Goal: Navigation & Orientation: Find specific page/section

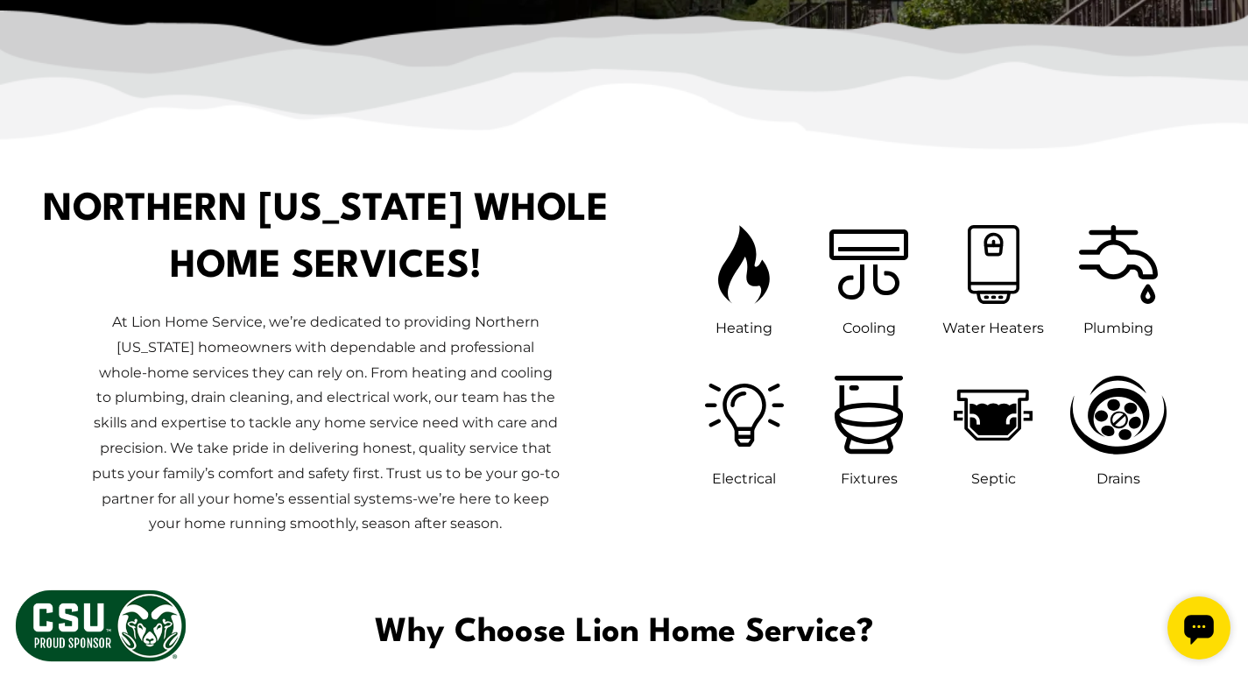
scroll to position [758, 0]
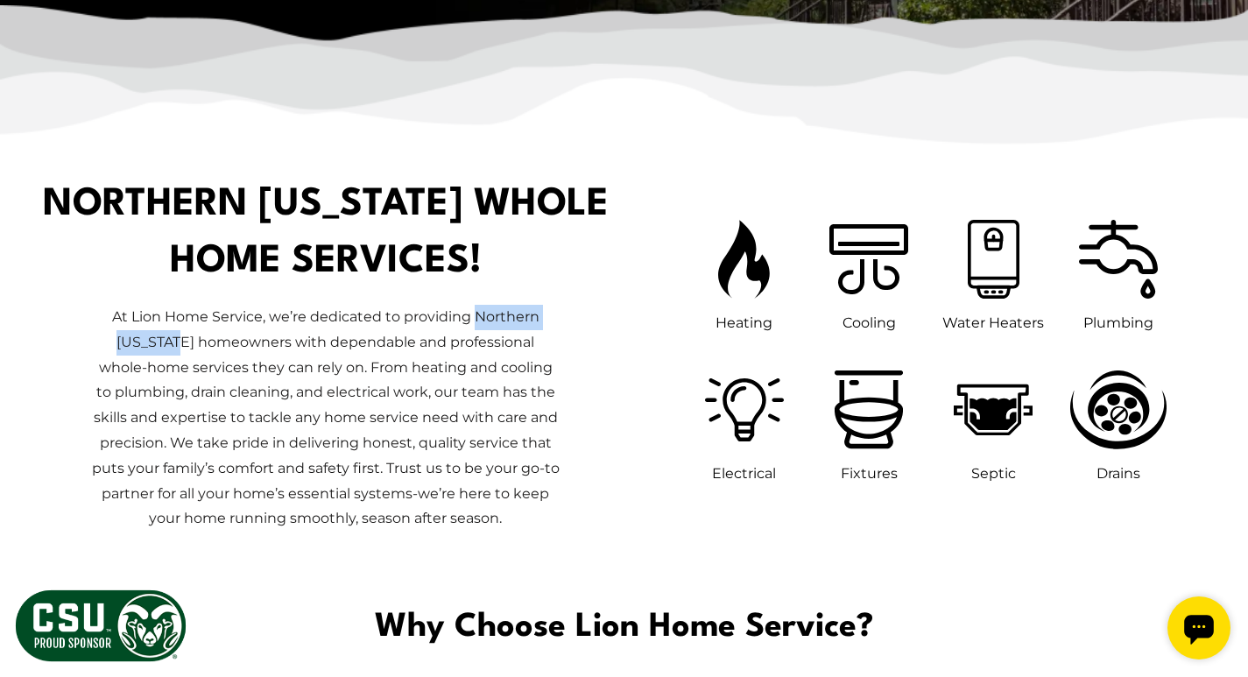
drag, startPoint x: 475, startPoint y: 313, endPoint x: 162, endPoint y: 342, distance: 314.8
click at [162, 342] on p "At Lion Home Service, we’re dedicated to providing Northern Colorado homeowners…" at bounding box center [325, 418] width 469 height 227
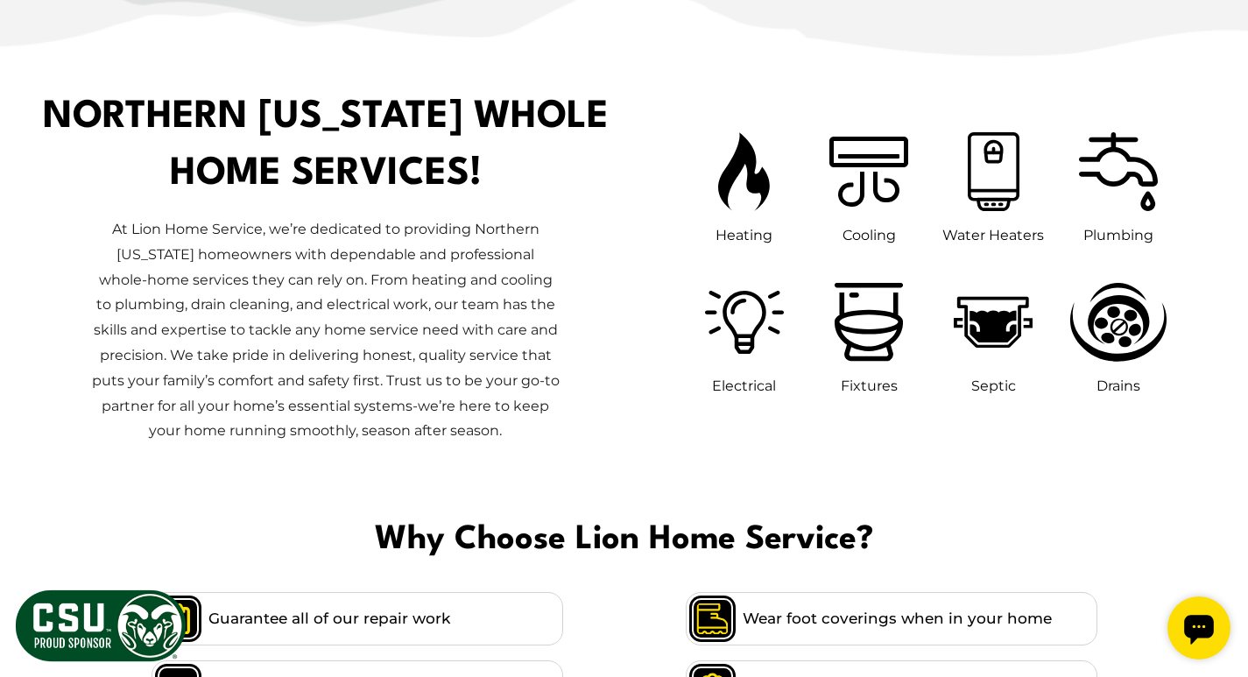
click at [373, 284] on p "At Lion Home Service, we’re dedicated to providing Northern Colorado homeowners…" at bounding box center [325, 330] width 469 height 227
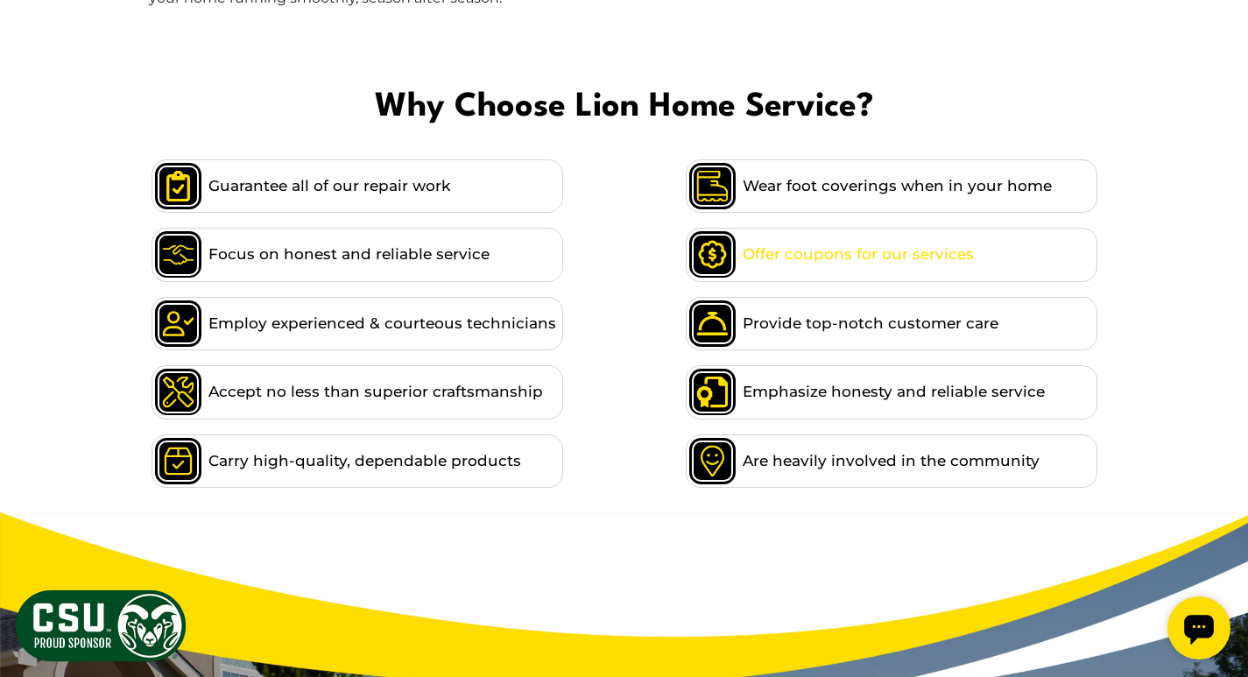
scroll to position [1284, 0]
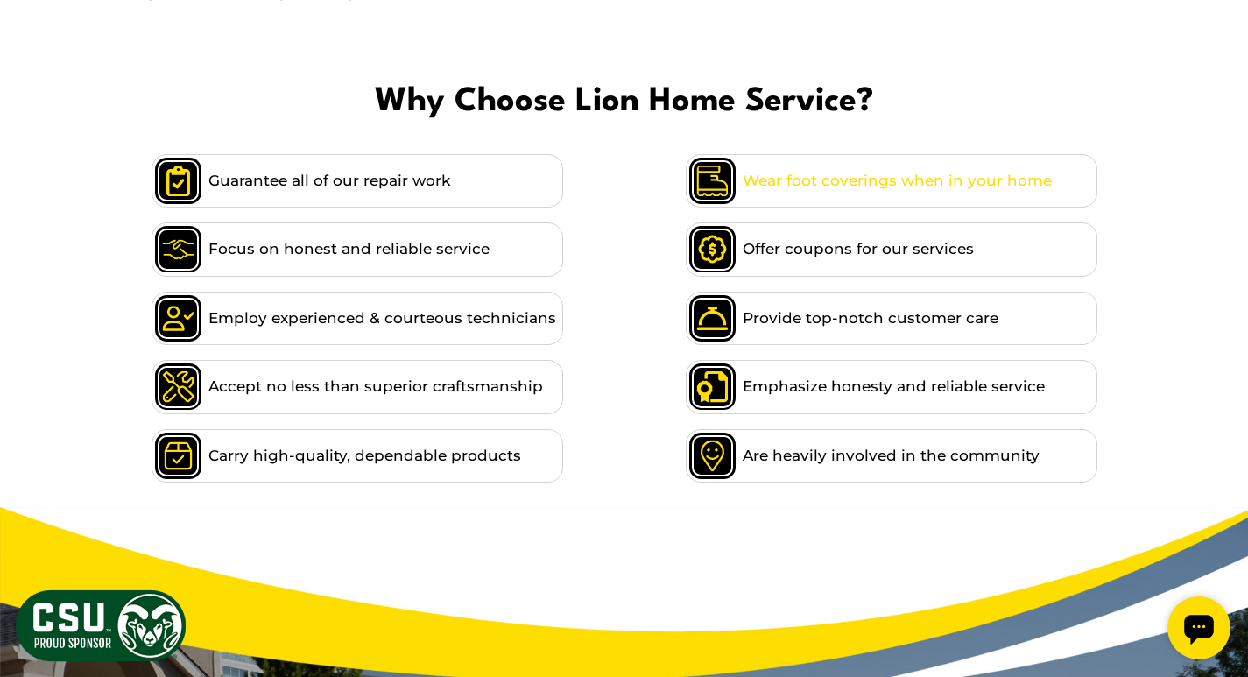
click at [834, 181] on span "Wear foot coverings when in your home" at bounding box center [897, 181] width 309 height 24
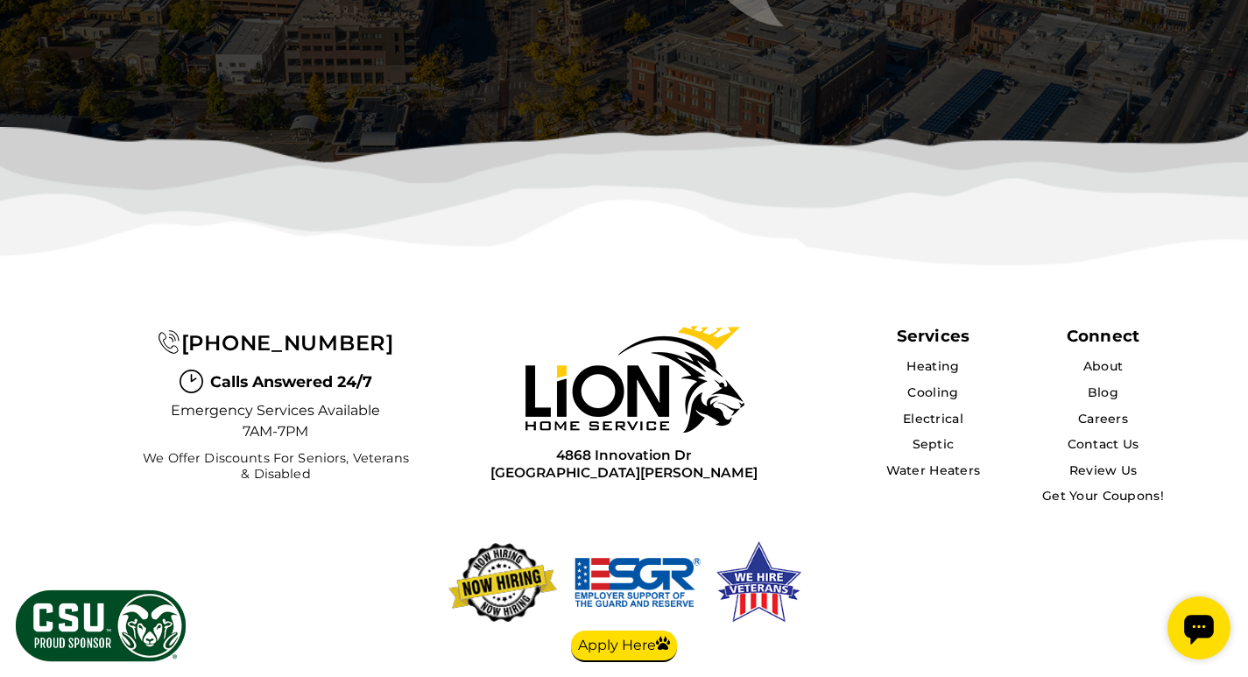
scroll to position [5574, 0]
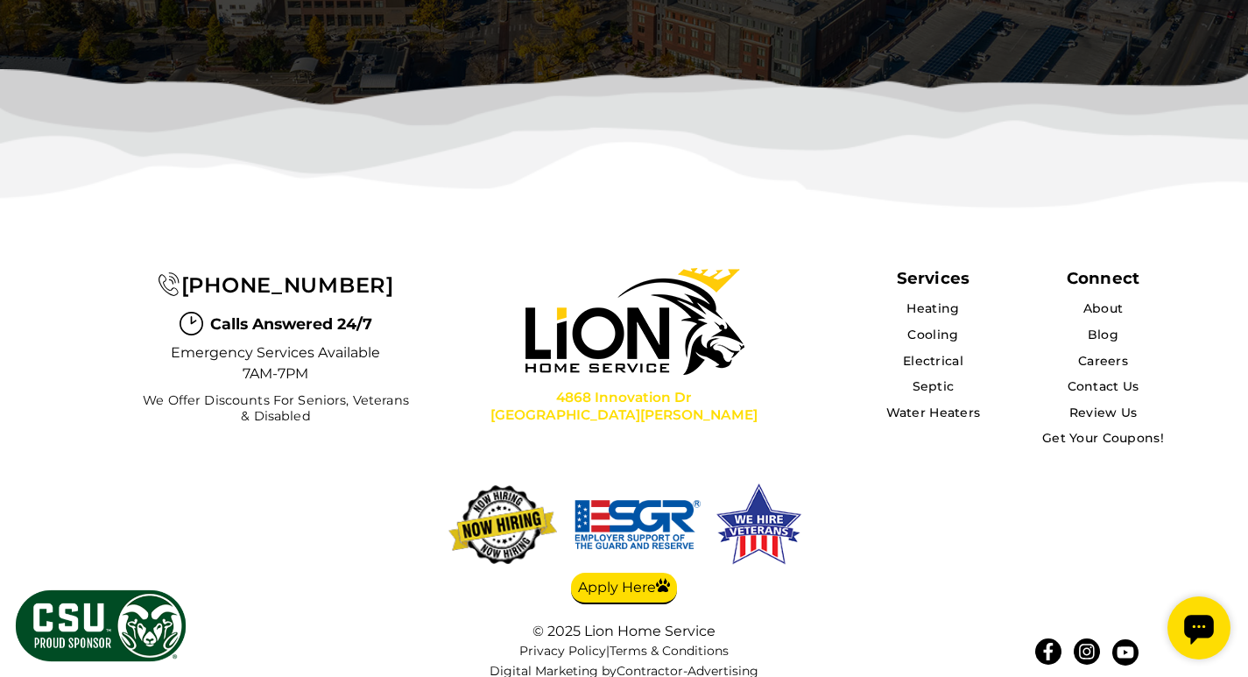
click at [628, 406] on span "[GEOGRAPHIC_DATA][PERSON_NAME]" at bounding box center [623, 414] width 267 height 17
click at [733, 503] on img at bounding box center [759, 525] width 95 height 92
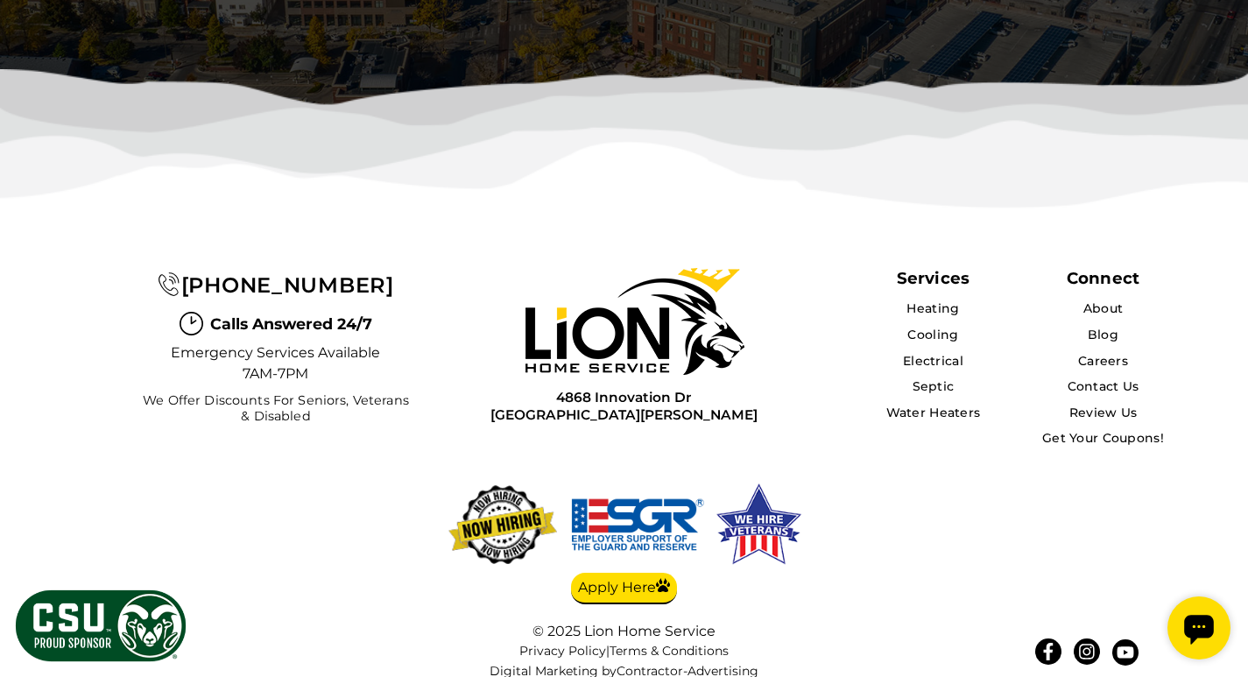
click at [620, 496] on img at bounding box center [638, 525] width 138 height 92
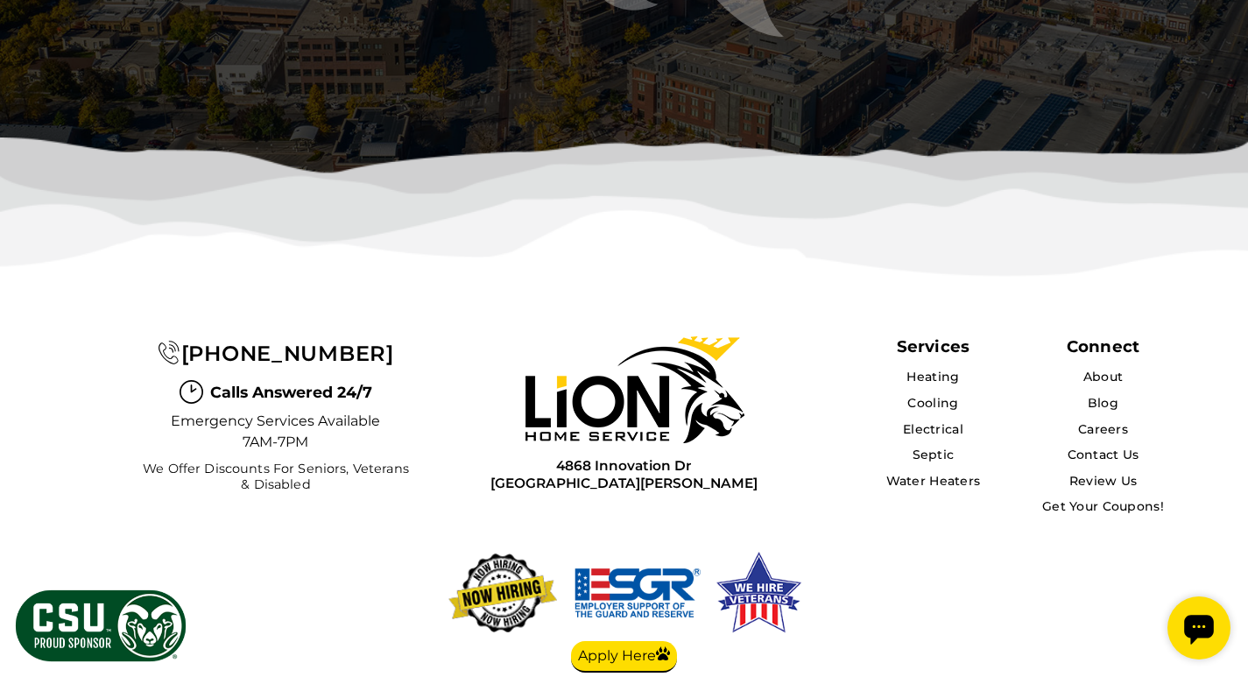
scroll to position [5574, 0]
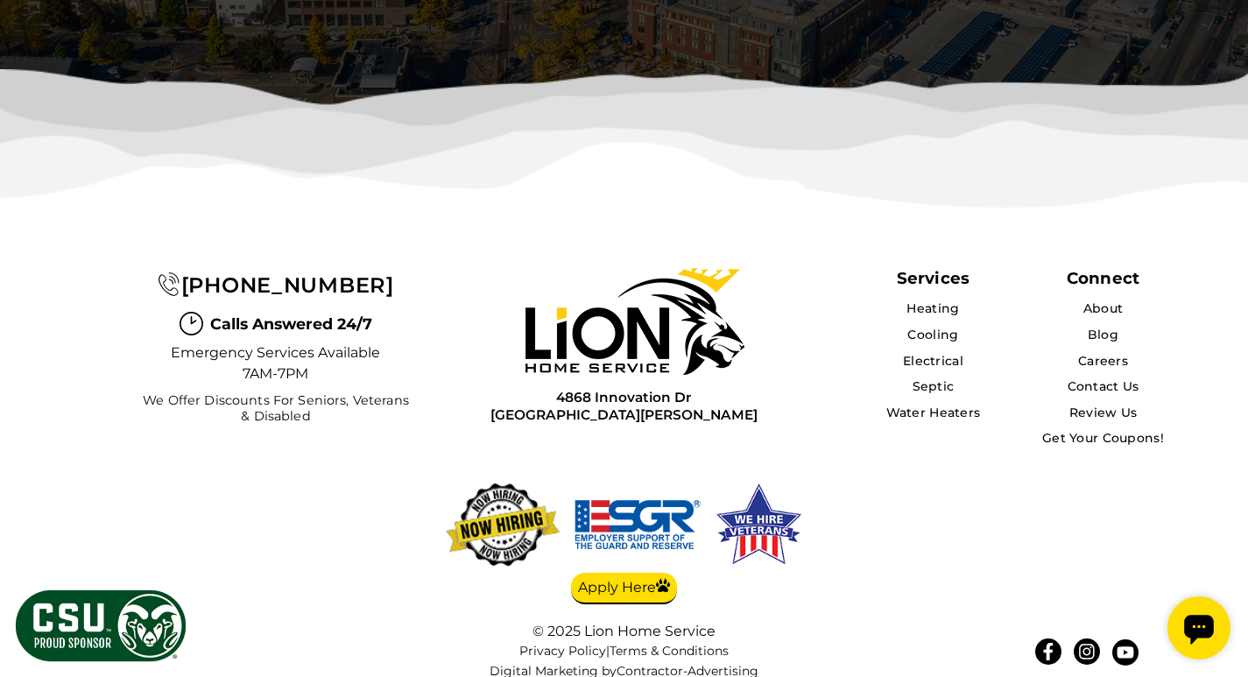
click at [500, 481] on img at bounding box center [502, 525] width 123 height 92
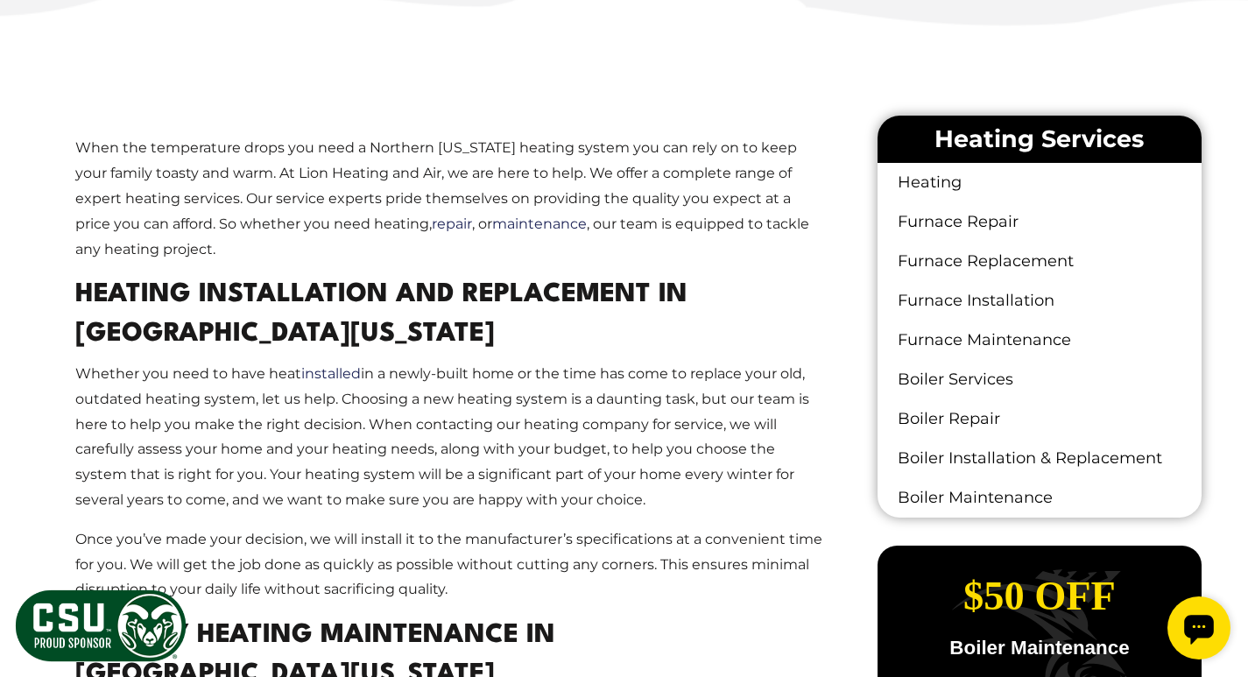
scroll to position [963, 0]
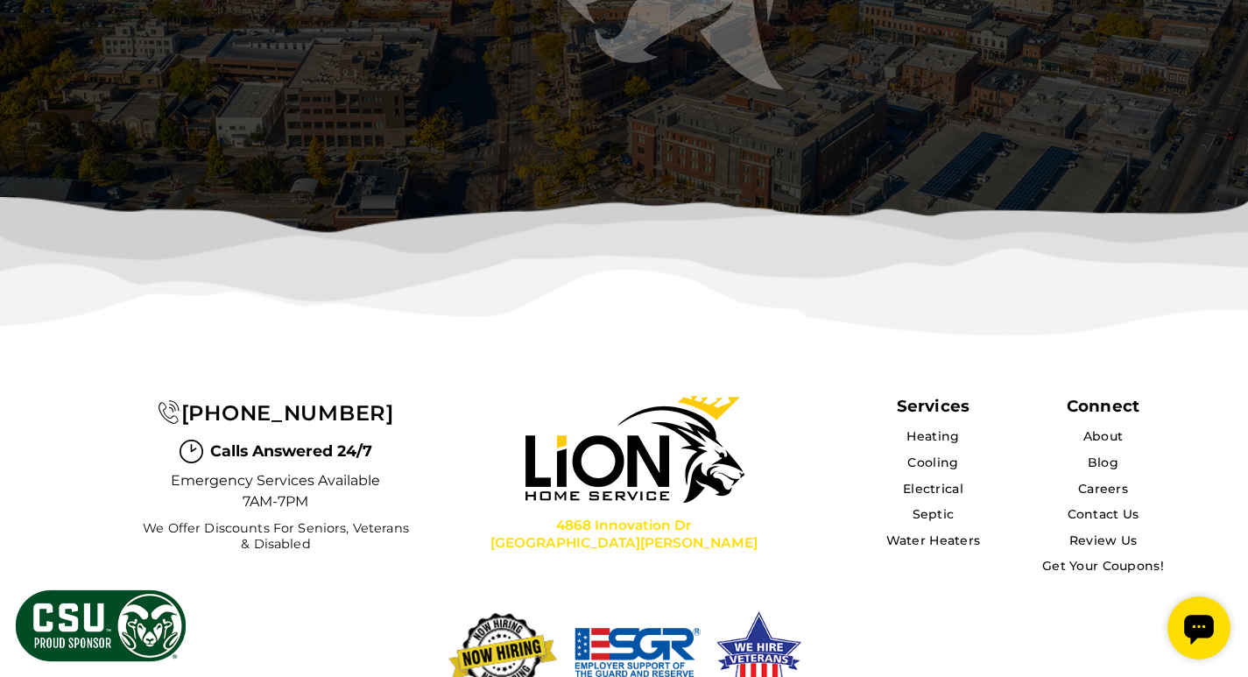
scroll to position [5591, 0]
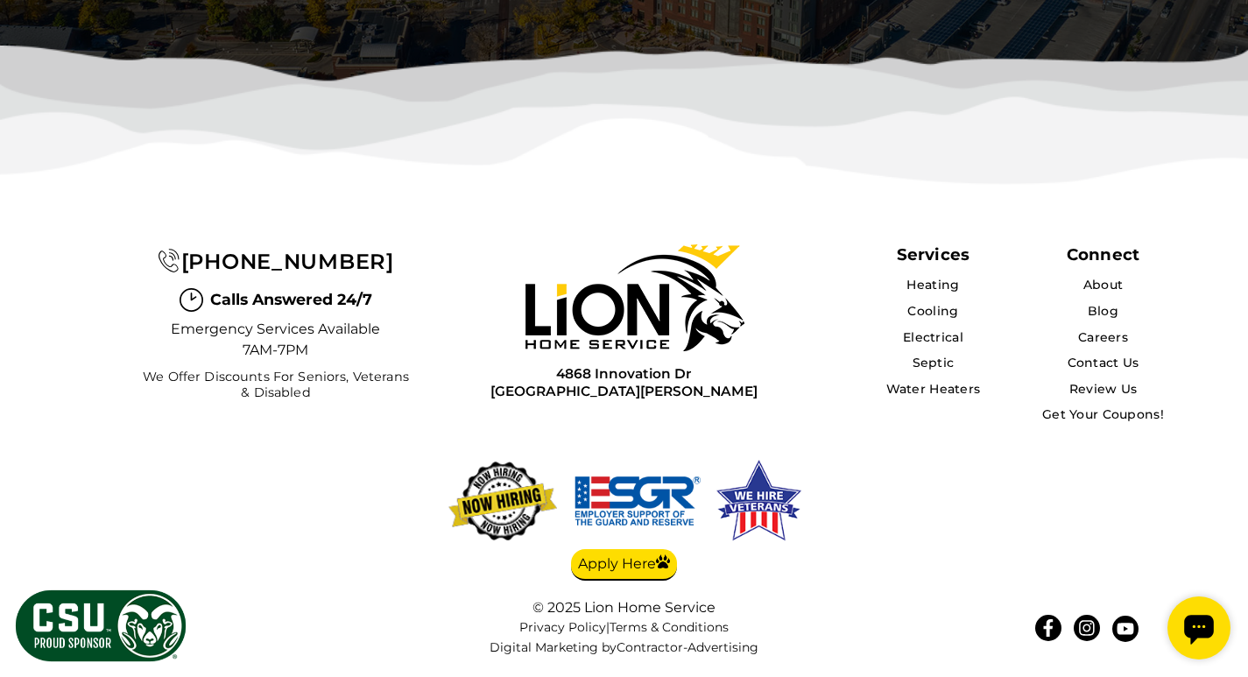
click at [304, 337] on span "Emergency Services Available 7AM-7PM" at bounding box center [276, 340] width 210 height 42
click at [285, 354] on span "Emergency Services Available 7AM-7PM" at bounding box center [276, 340] width 210 height 42
click at [307, 383] on span "We Offer Discounts for Seniors, Veterans & Disabled" at bounding box center [275, 385] width 276 height 31
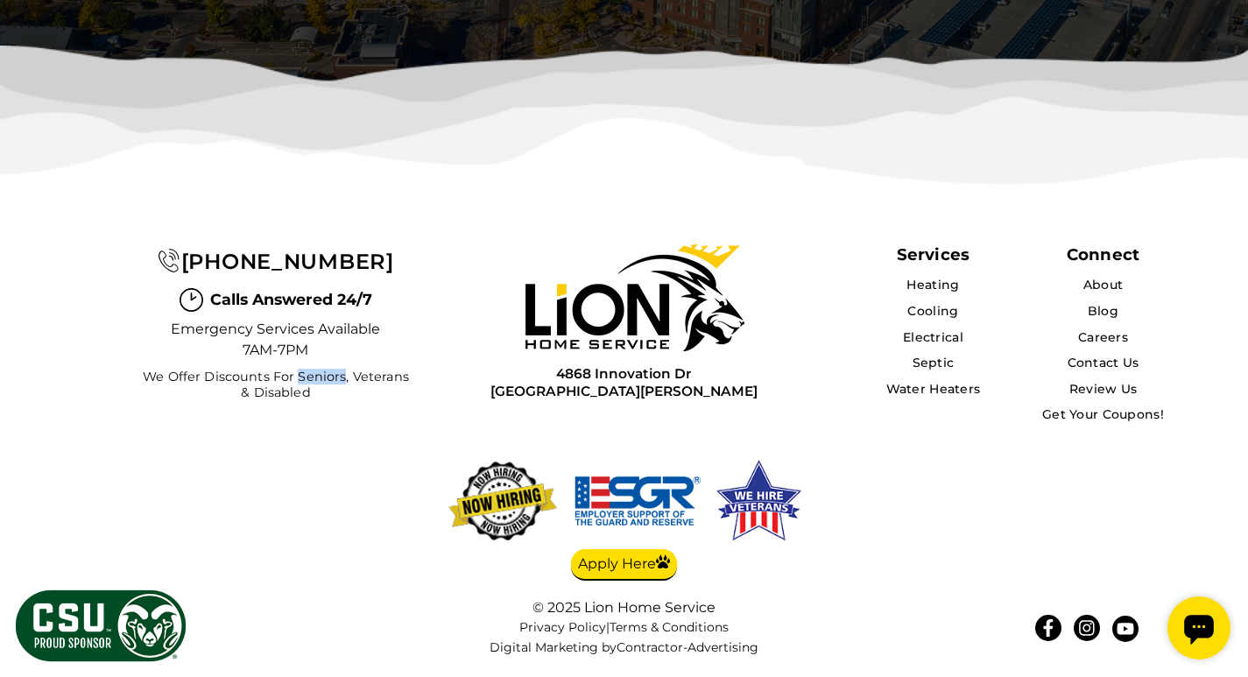
click at [307, 383] on span "We Offer Discounts for Seniors, Veterans & Disabled" at bounding box center [275, 385] width 276 height 31
click at [270, 400] on div "(970) 632-5342 Calls Answered 24/7 Emergency Services Available 7AM-7PM We Offe…" at bounding box center [230, 335] width 394 height 236
click at [290, 394] on span "We Offer Discounts for Seniors, Veterans & Disabled" at bounding box center [275, 385] width 276 height 31
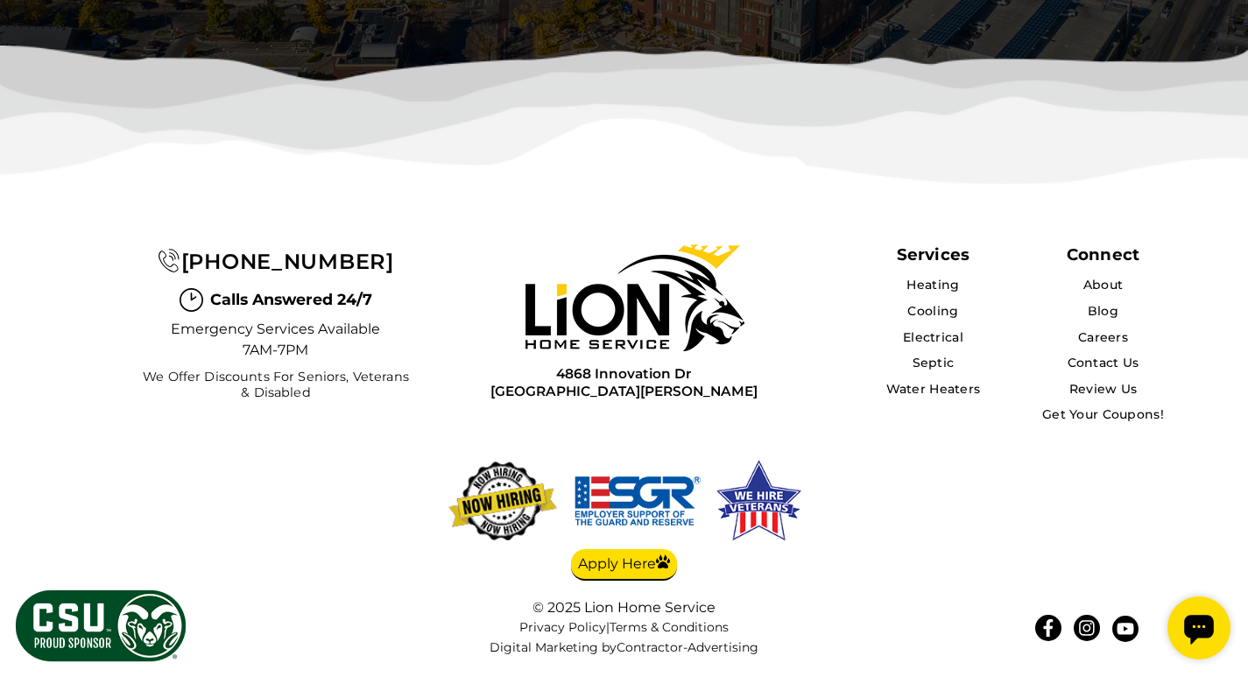
click at [334, 381] on span "We Offer Discounts for Seniors, Veterans & Disabled" at bounding box center [275, 385] width 276 height 31
click at [380, 373] on span "We Offer Discounts for Seniors, Veterans & Disabled" at bounding box center [275, 385] width 276 height 31
click at [405, 376] on span "We Offer Discounts for Seniors, Veterans & Disabled" at bounding box center [275, 385] width 276 height 31
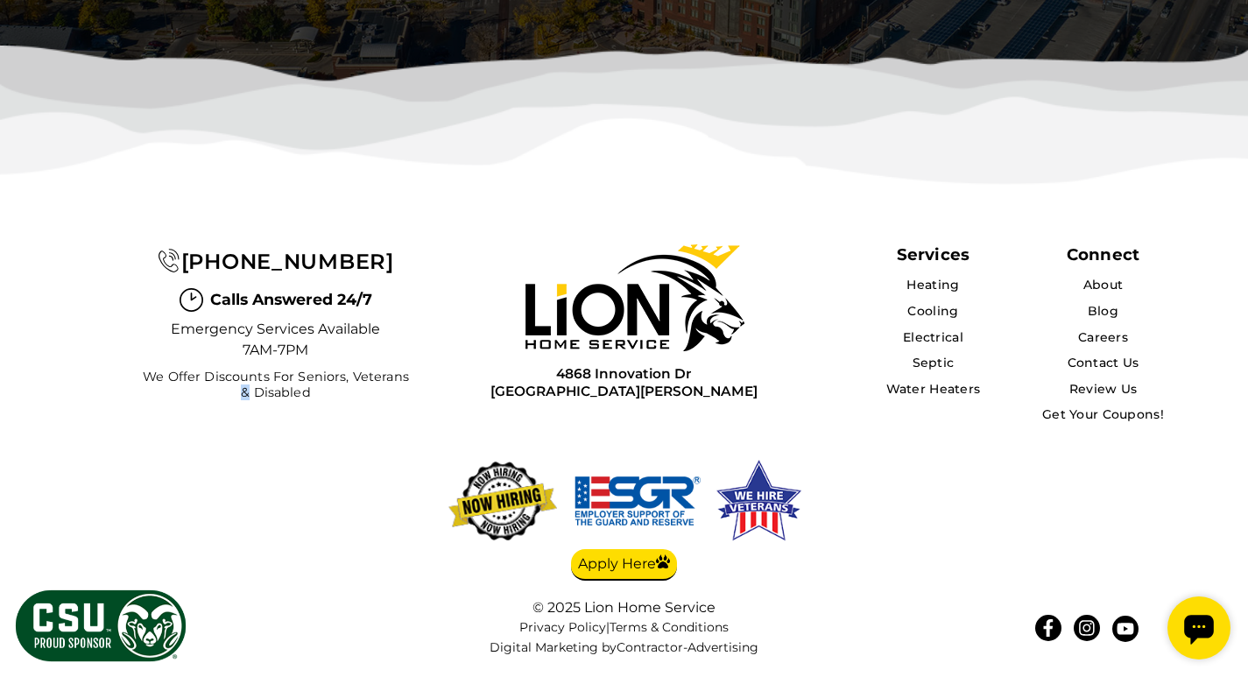
click at [408, 376] on span "We Offer Discounts for Seniors, Veterans & Disabled" at bounding box center [275, 385] width 276 height 31
click at [341, 386] on span "We Offer Discounts for Seniors, Veterans & Disabled" at bounding box center [275, 385] width 276 height 31
click at [322, 377] on span "We Offer Discounts for Seniors, Veterans & Disabled" at bounding box center [275, 385] width 276 height 31
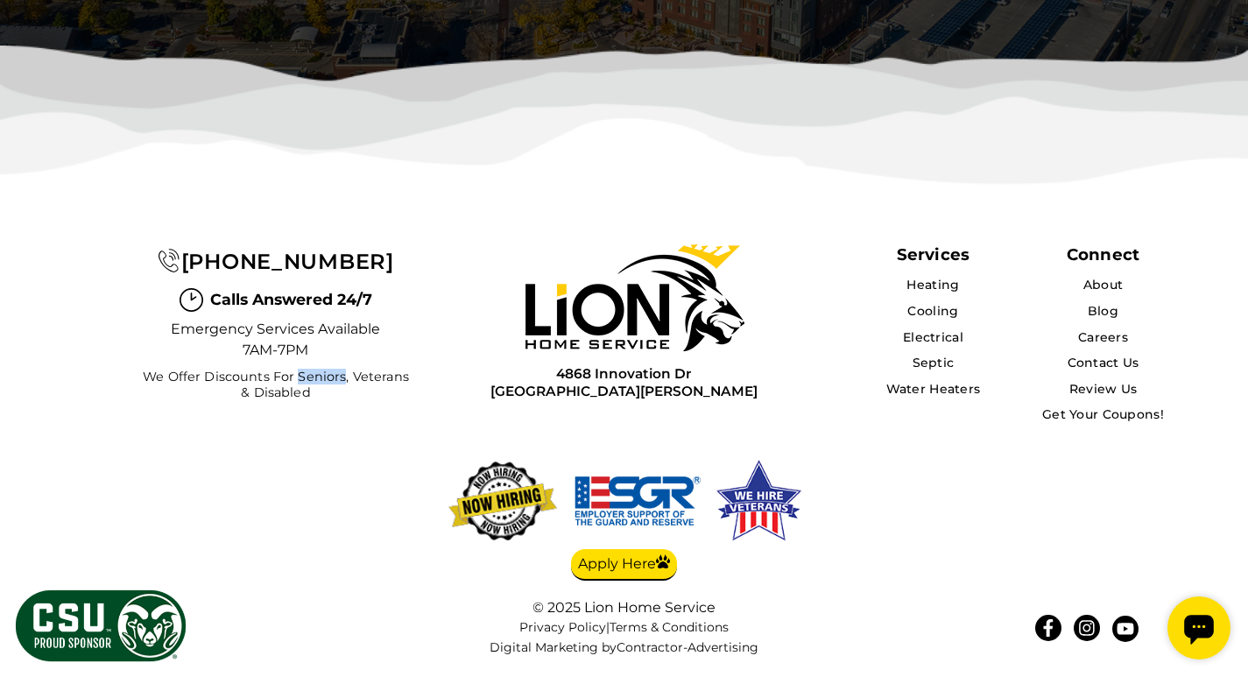
click at [322, 377] on span "We Offer Discounts for Seniors, Veterans & Disabled" at bounding box center [275, 385] width 276 height 31
click at [259, 373] on span "We Offer Discounts for Seniors, Veterans & Disabled" at bounding box center [275, 385] width 276 height 31
click at [432, 381] on div "4868 Innovation Dr Fort Collins, CO 80525" at bounding box center [623, 335] width 394 height 236
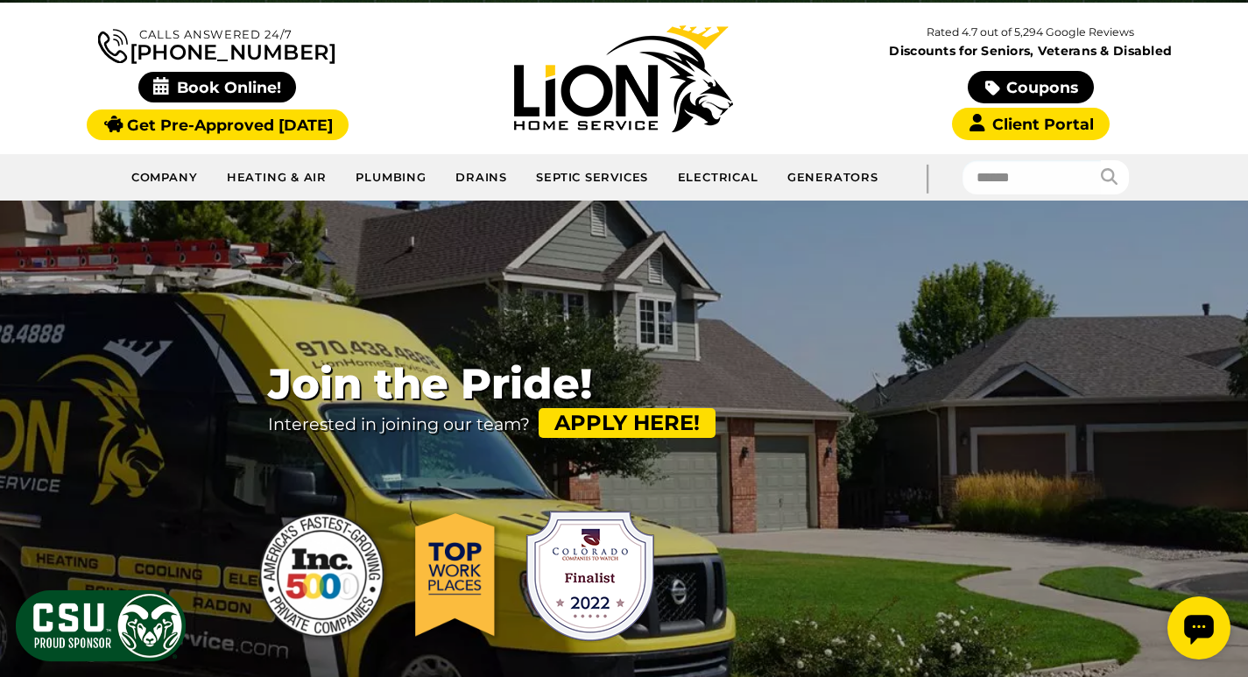
scroll to position [0, 0]
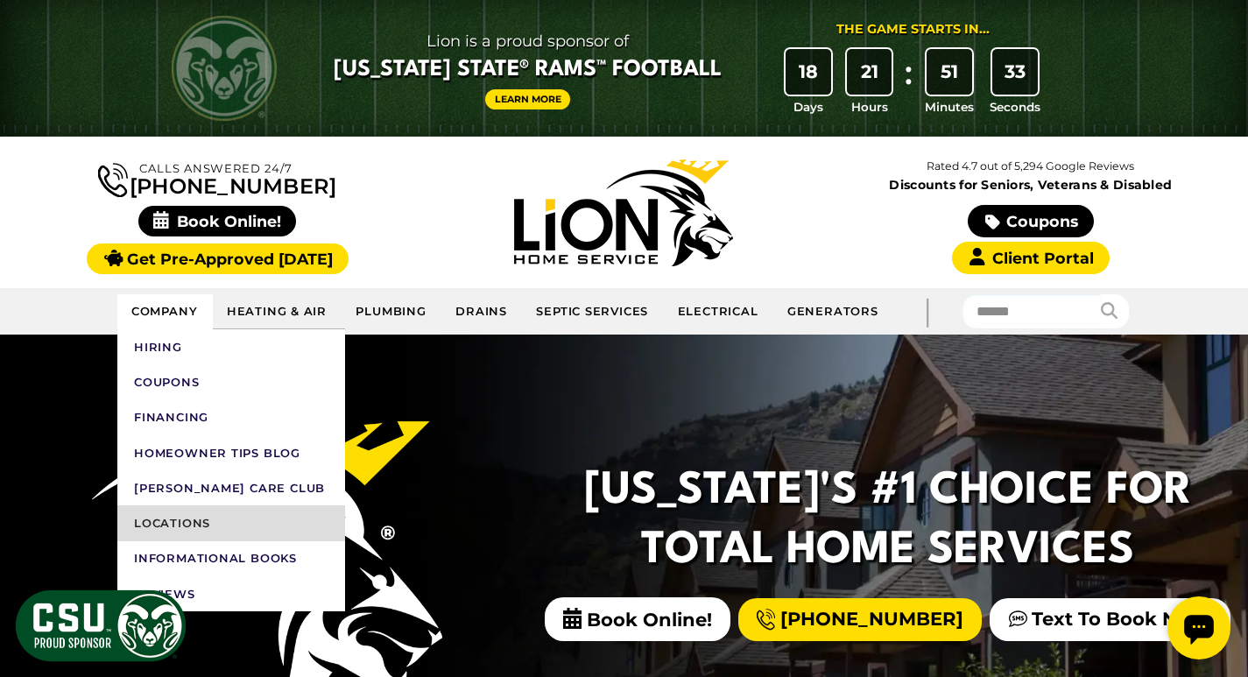
click at [218, 516] on link "Locations" at bounding box center [231, 522] width 228 height 35
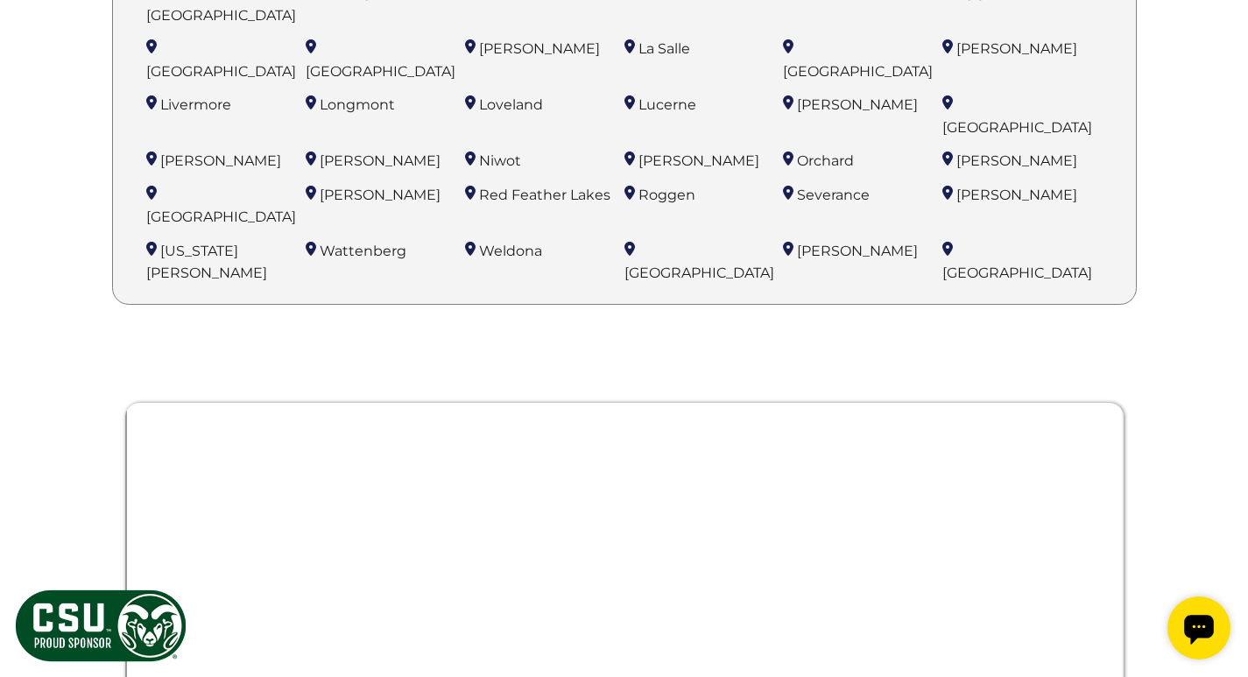
scroll to position [1574, 0]
click at [581, 363] on div at bounding box center [624, 601] width 998 height 476
click at [1096, 502] on div at bounding box center [624, 601] width 998 height 476
click at [140, 480] on div at bounding box center [624, 601] width 998 height 476
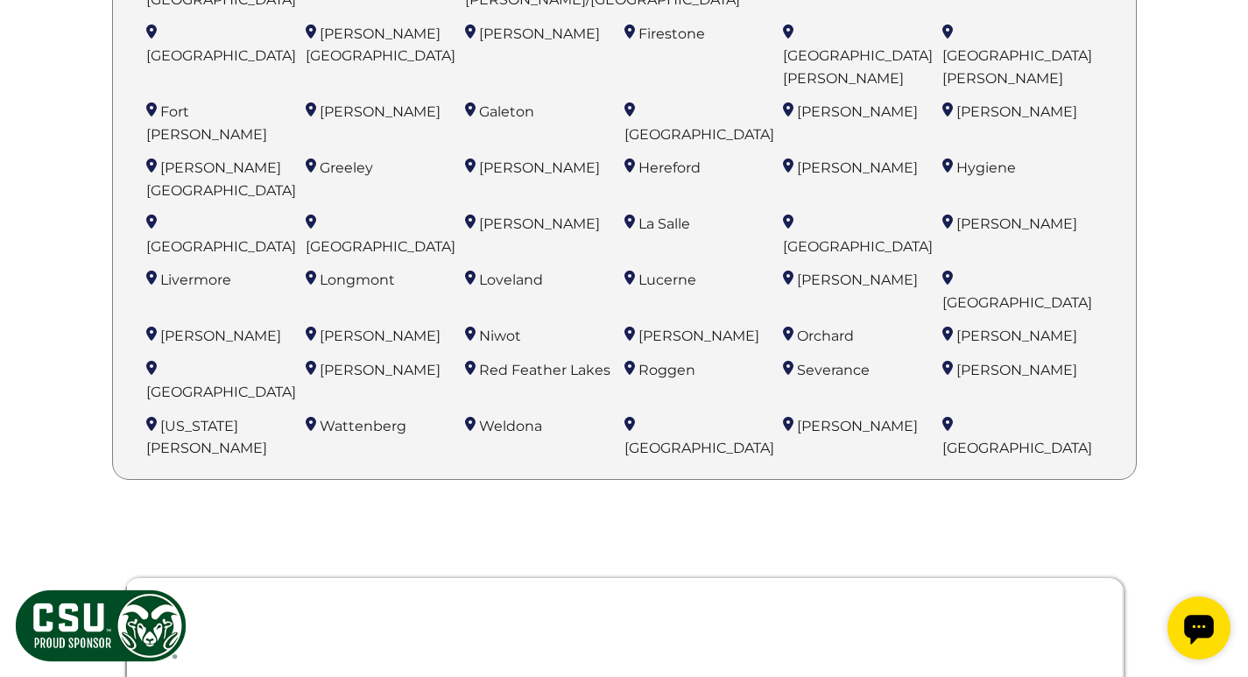
scroll to position [1399, 0]
click at [376, 419] on span "Wattenberg" at bounding box center [363, 427] width 87 height 17
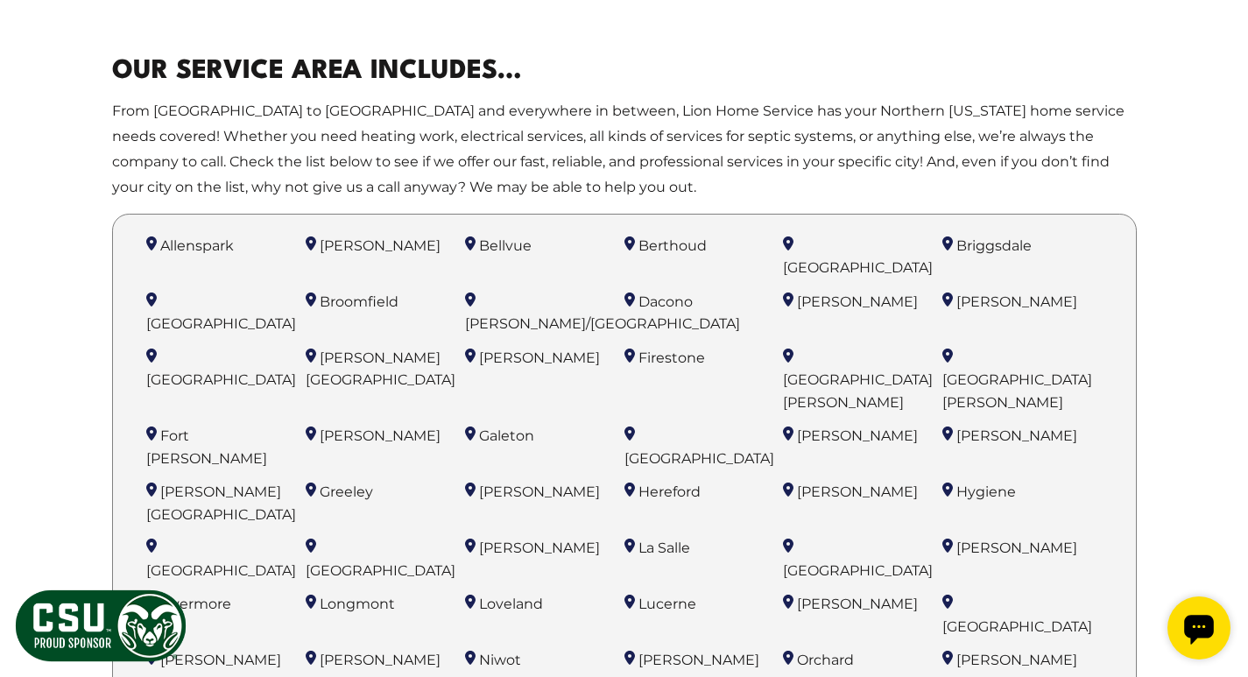
scroll to position [1049, 0]
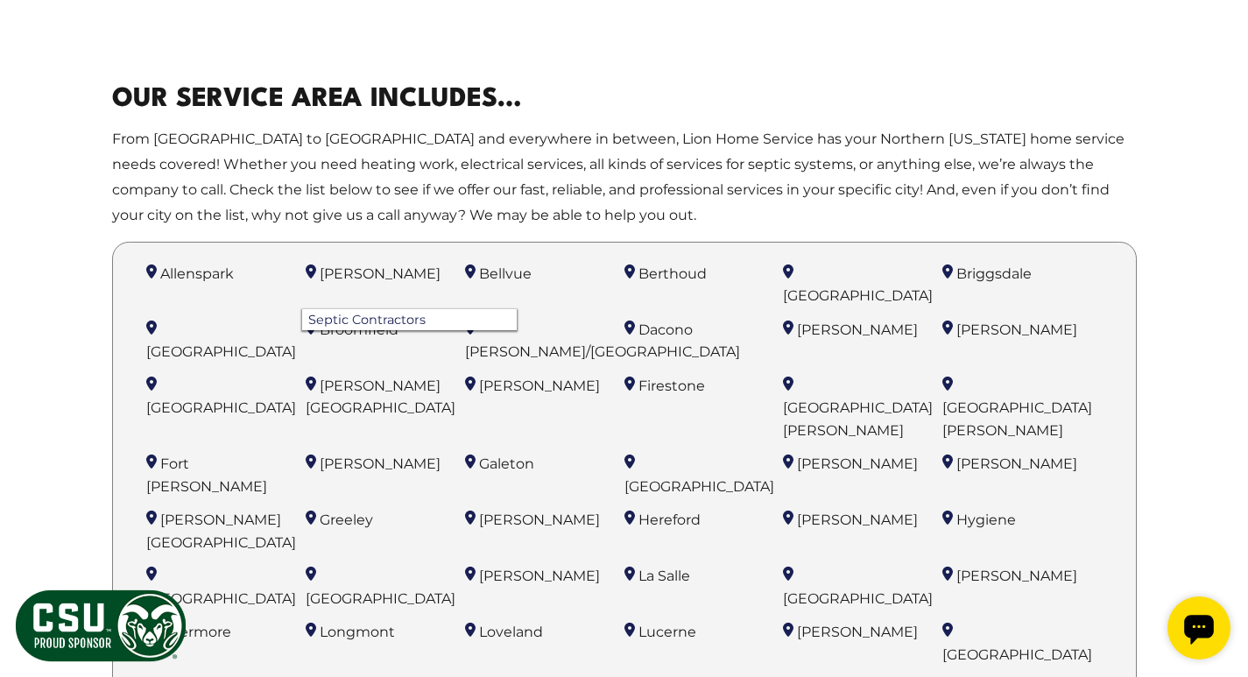
click at [327, 264] on li "Ault Septic Contractors" at bounding box center [385, 284] width 159 height 49
click at [349, 309] on link "Septic Contractors" at bounding box center [409, 319] width 215 height 21
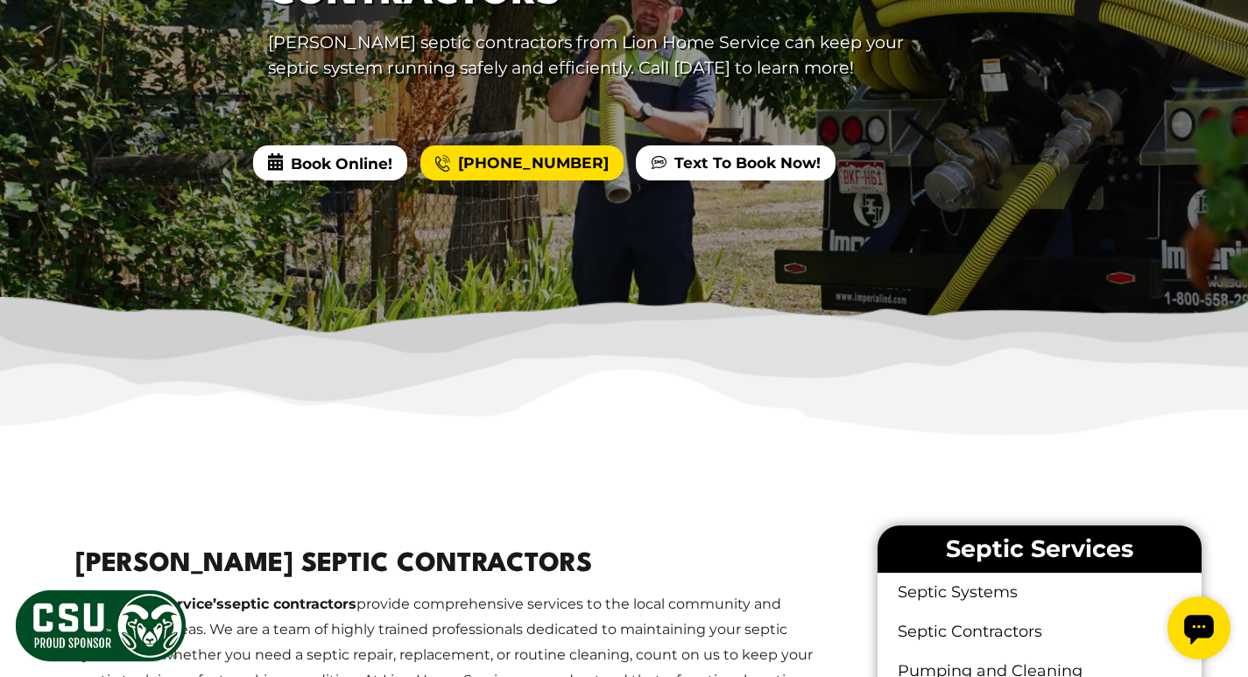
scroll to position [438, 0]
